Goal: Find specific page/section: Find specific page/section

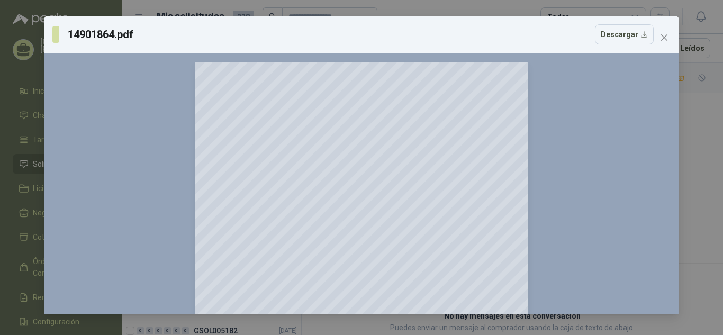
scroll to position [106, 0]
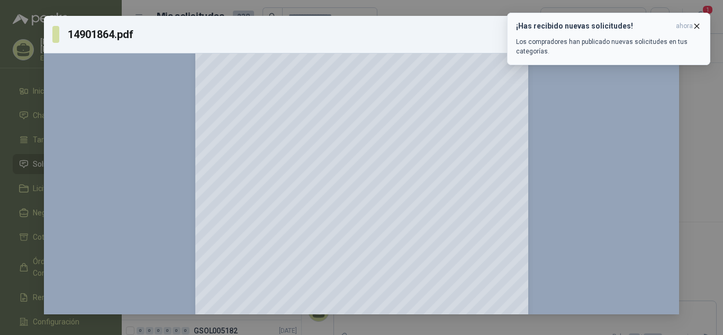
click at [697, 24] on icon "button" at bounding box center [696, 26] width 9 height 9
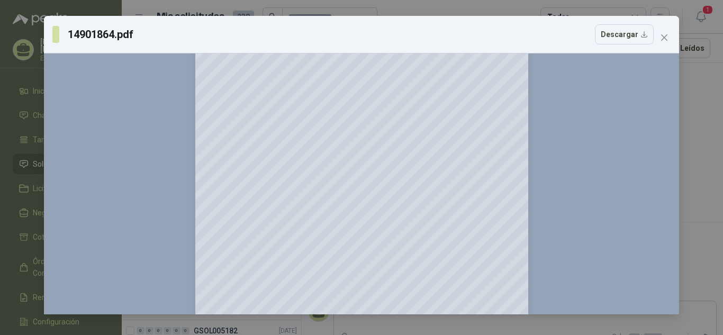
click at [663, 34] on icon "close" at bounding box center [664, 37] width 8 height 8
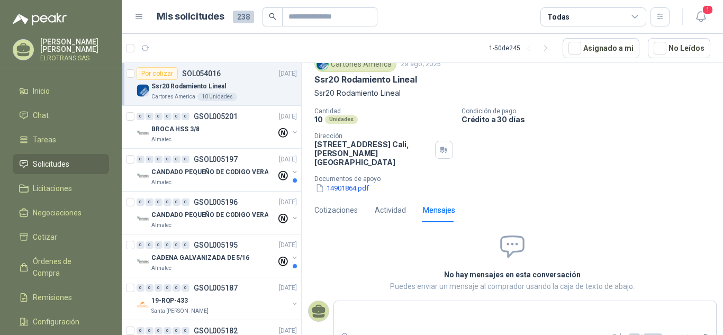
click at [200, 83] on p "Ssr20 Rodamiento Lineal" at bounding box center [188, 86] width 75 height 10
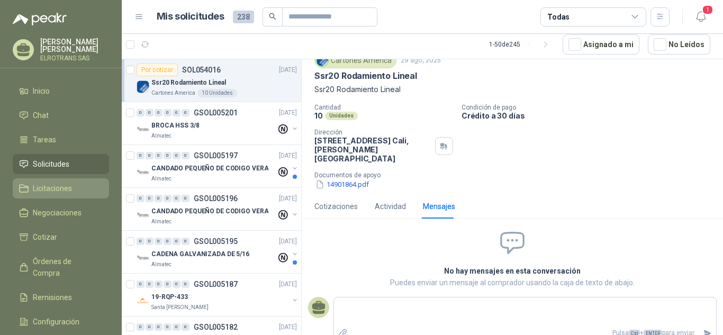
click at [59, 186] on span "Licitaciones" at bounding box center [52, 189] width 39 height 12
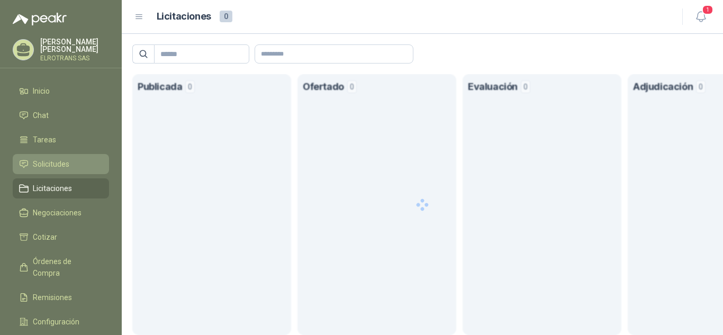
click at [54, 162] on span "Solicitudes" at bounding box center [51, 164] width 37 height 12
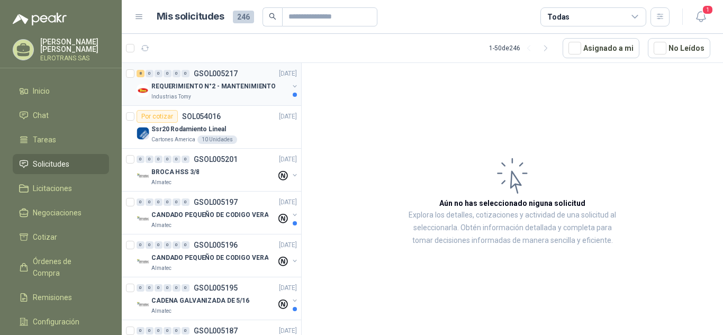
click at [197, 92] on div "REQUERIMIENTO N°2 - MANTENIMIENTO" at bounding box center [219, 86] width 137 height 13
